Goal: Navigation & Orientation: Go to known website

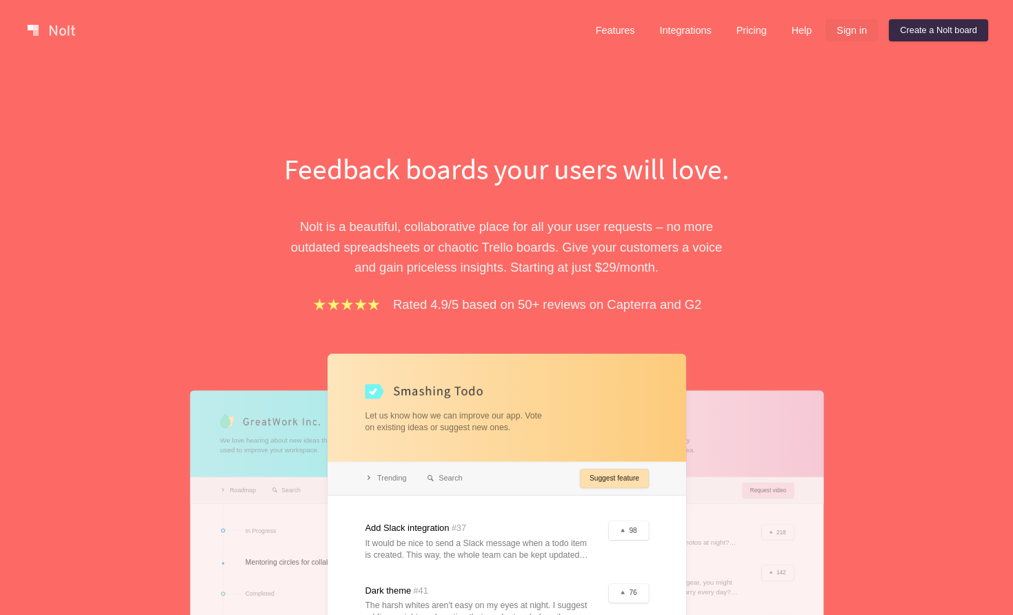
click at [842, 31] on link "Sign in" at bounding box center [851, 30] width 52 height 22
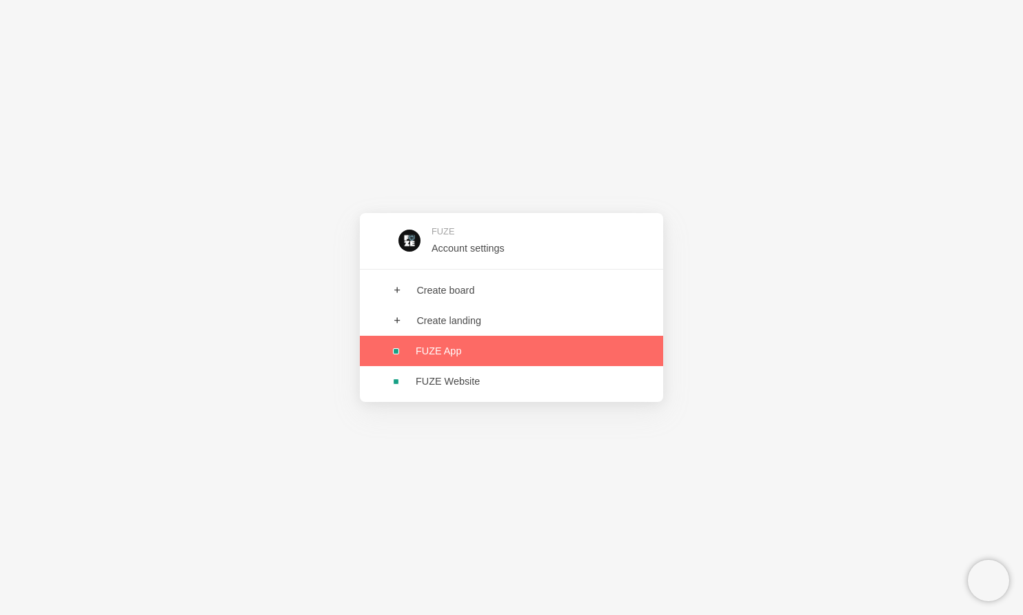
click at [467, 357] on link at bounding box center [511, 351] width 303 height 30
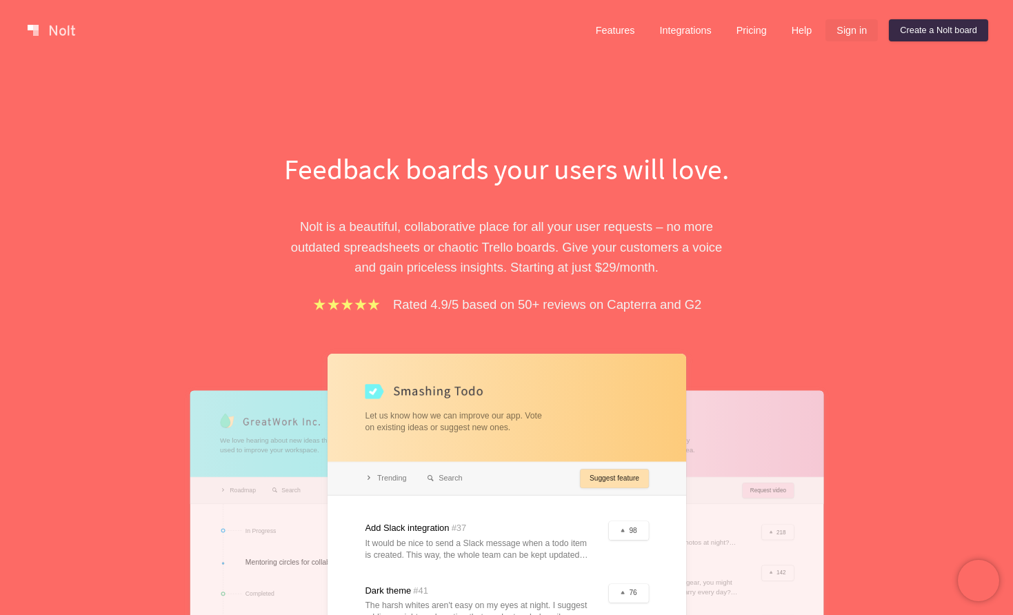
click at [840, 26] on link "Sign in" at bounding box center [851, 30] width 52 height 22
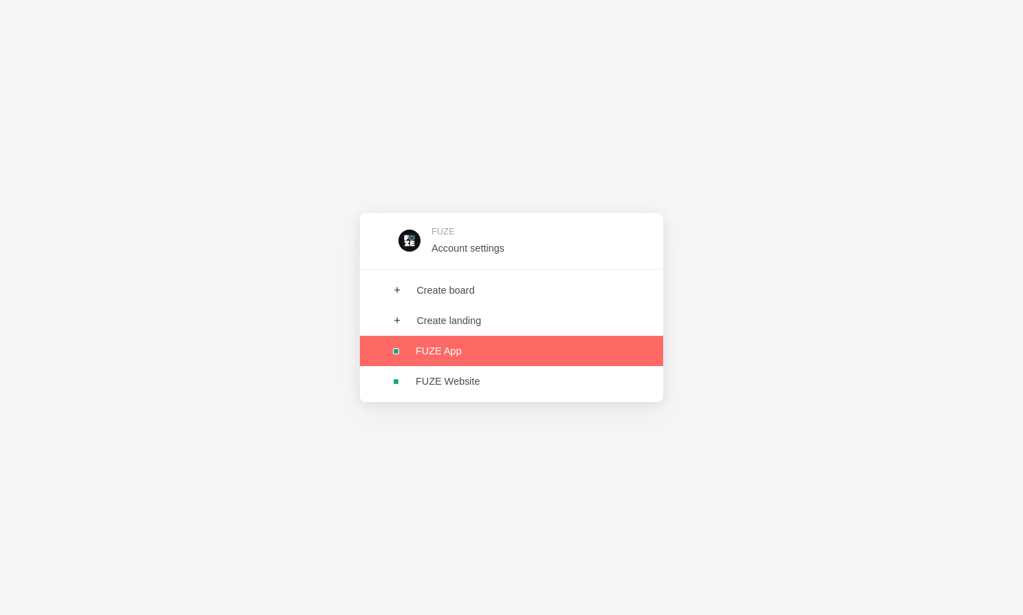
click at [538, 362] on link at bounding box center [511, 351] width 303 height 30
